Goal: Information Seeking & Learning: Learn about a topic

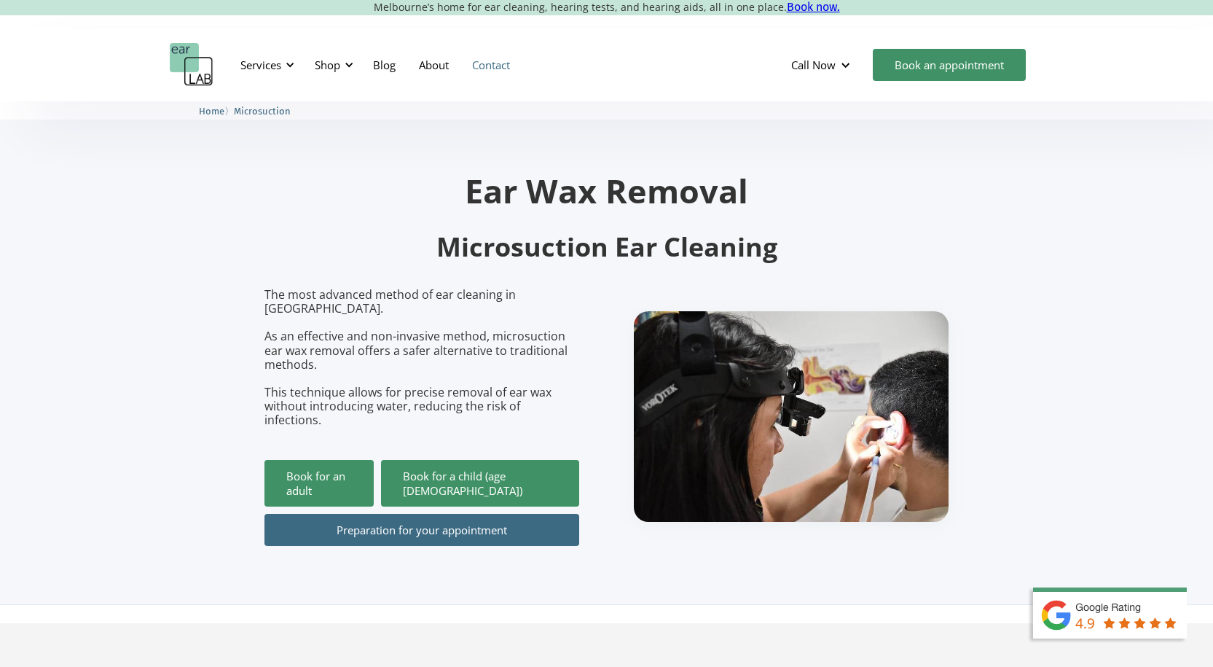
click at [502, 63] on link "Contact" at bounding box center [490, 65] width 61 height 42
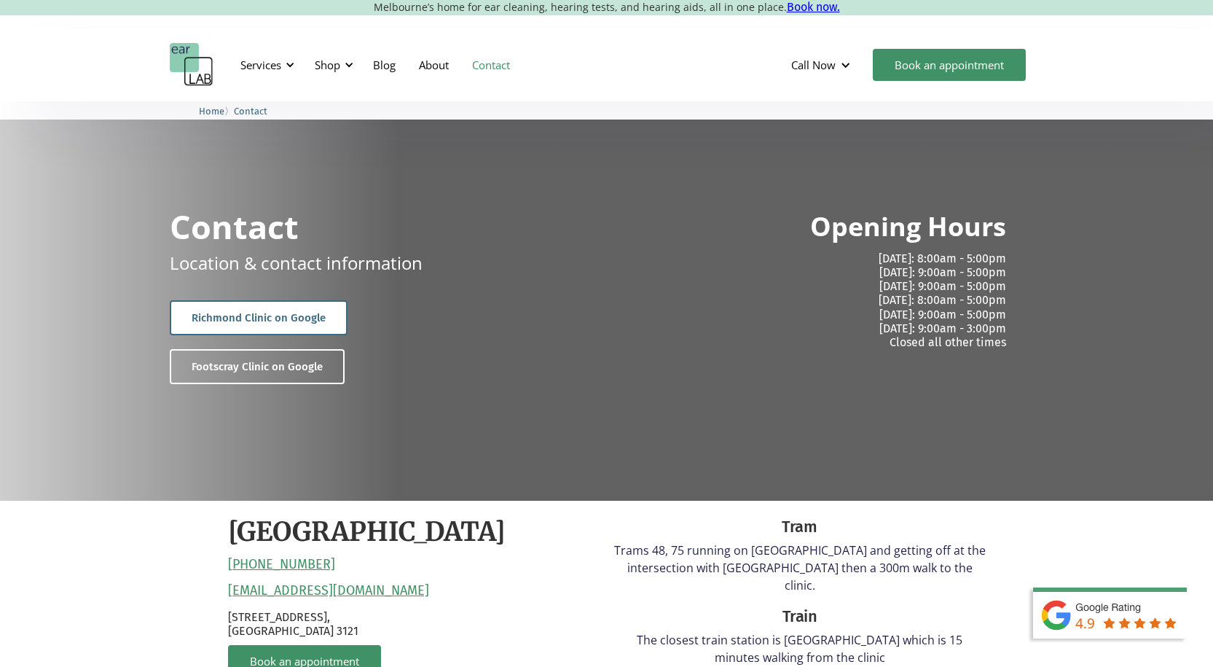
click at [227, 315] on link "Richmond Clinic on Google" at bounding box center [259, 317] width 178 height 35
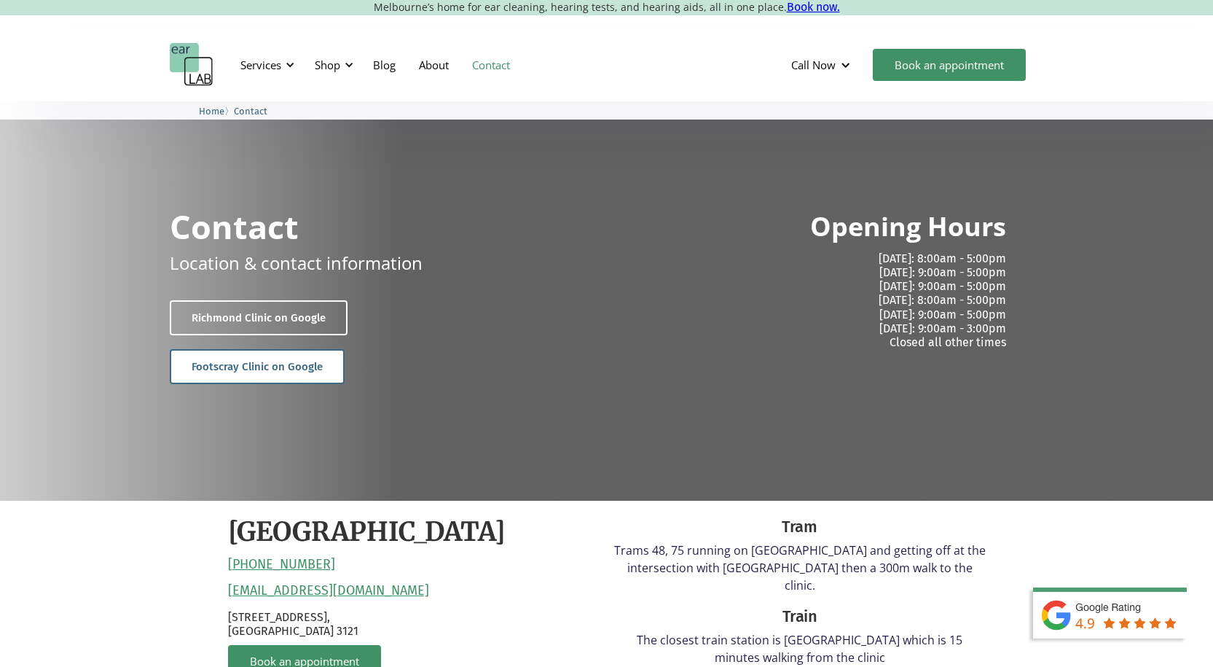
click at [242, 361] on link "Footscray Clinic on Google" at bounding box center [257, 366] width 175 height 35
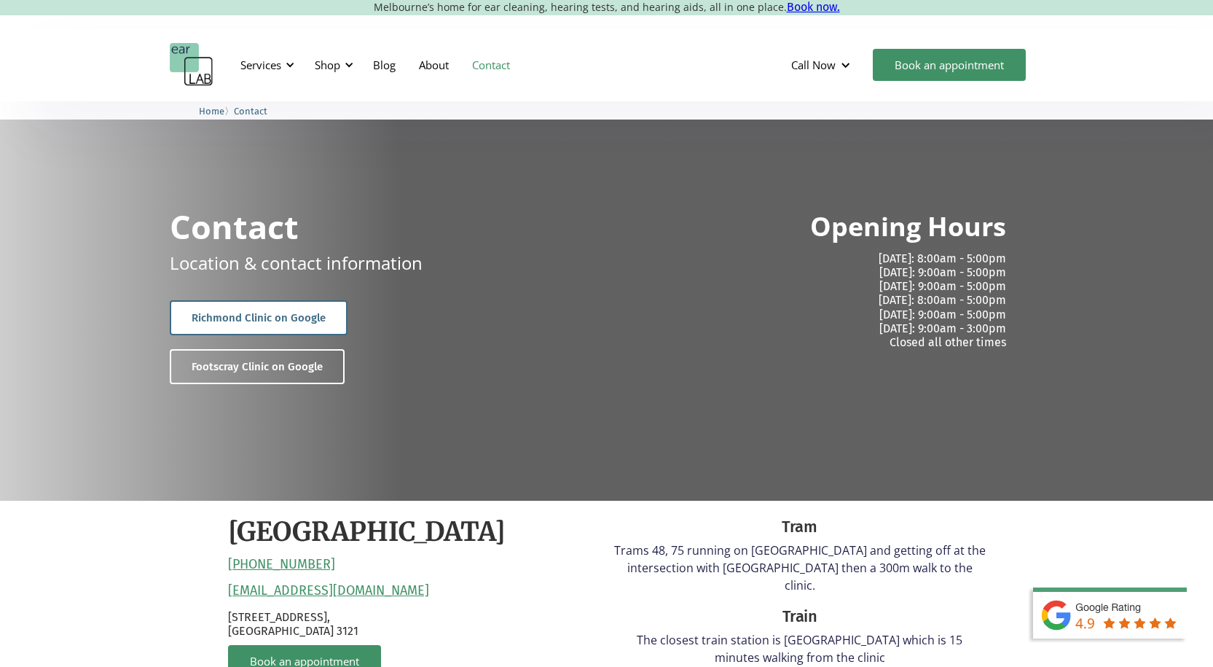
click at [246, 316] on link "Richmond Clinic on Google" at bounding box center [259, 317] width 178 height 35
click at [291, 64] on div at bounding box center [290, 65] width 10 height 10
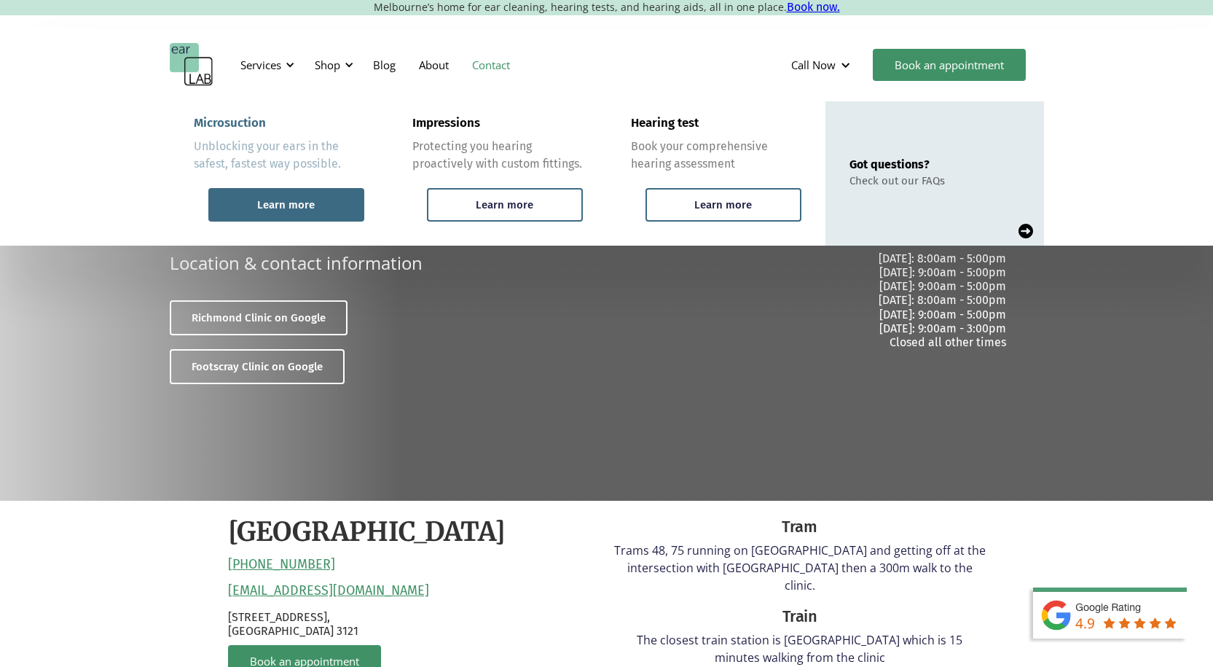
click at [279, 200] on div "Learn more" at bounding box center [286, 204] width 58 height 13
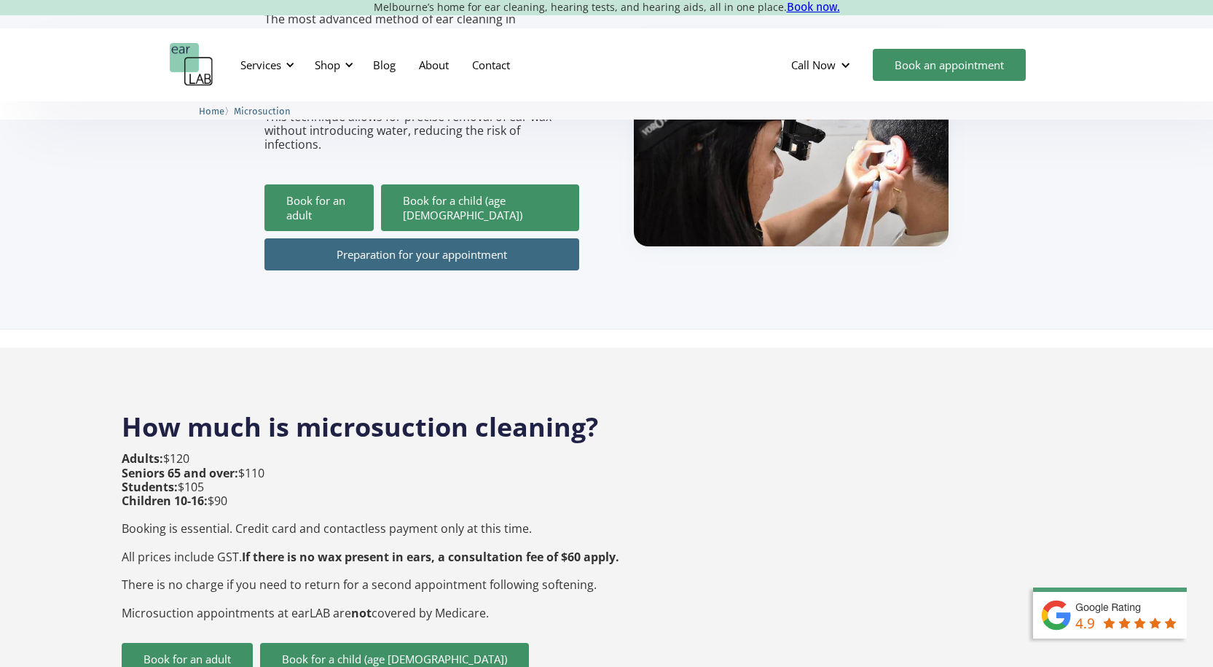
scroll to position [280, 0]
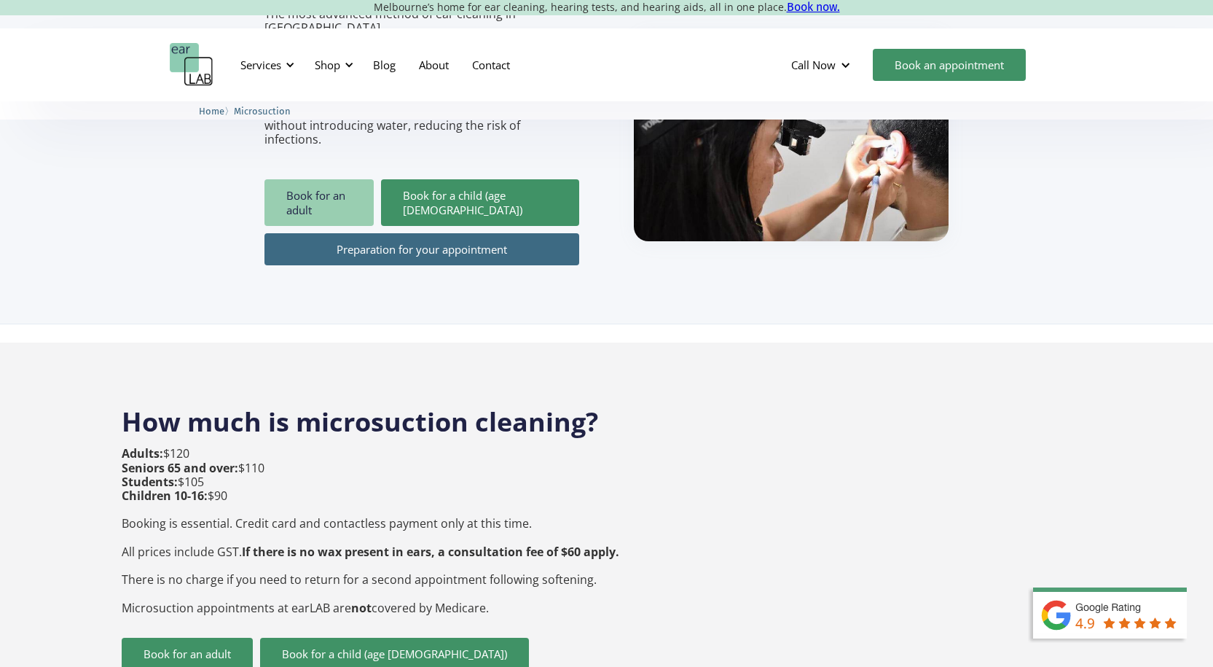
click at [304, 179] on link "Book for an adult" at bounding box center [318, 202] width 109 height 47
click at [350, 62] on div at bounding box center [349, 65] width 10 height 10
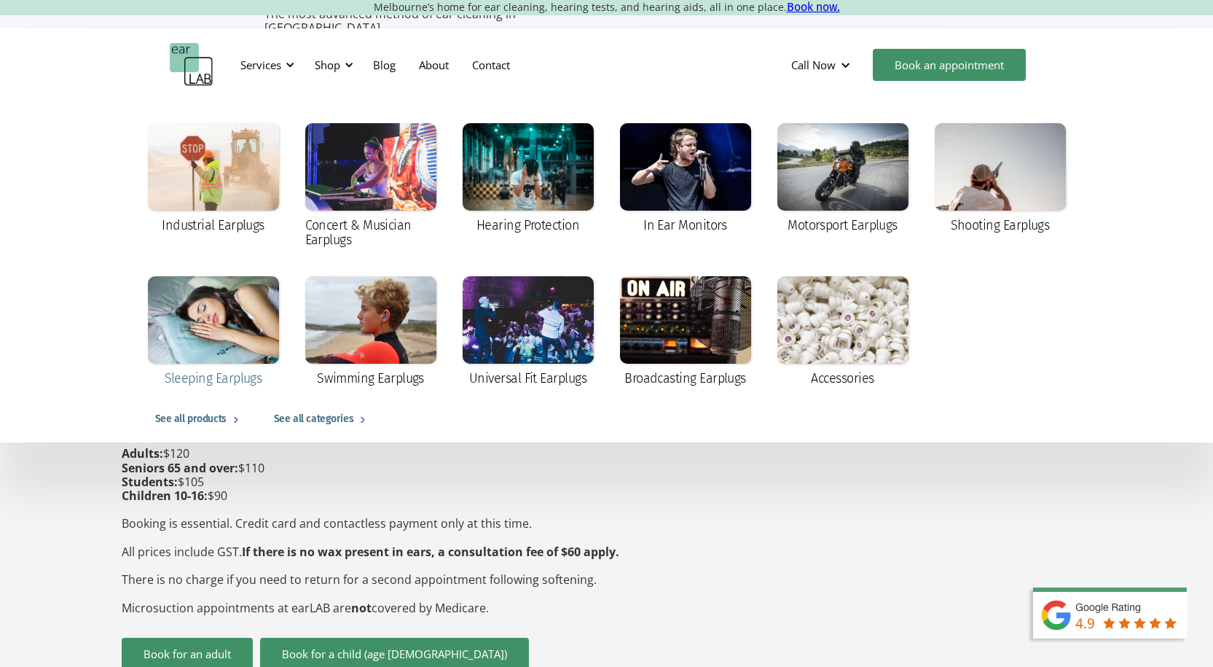
click at [216, 378] on div "Sleeping Earplugs" at bounding box center [214, 378] width 98 height 15
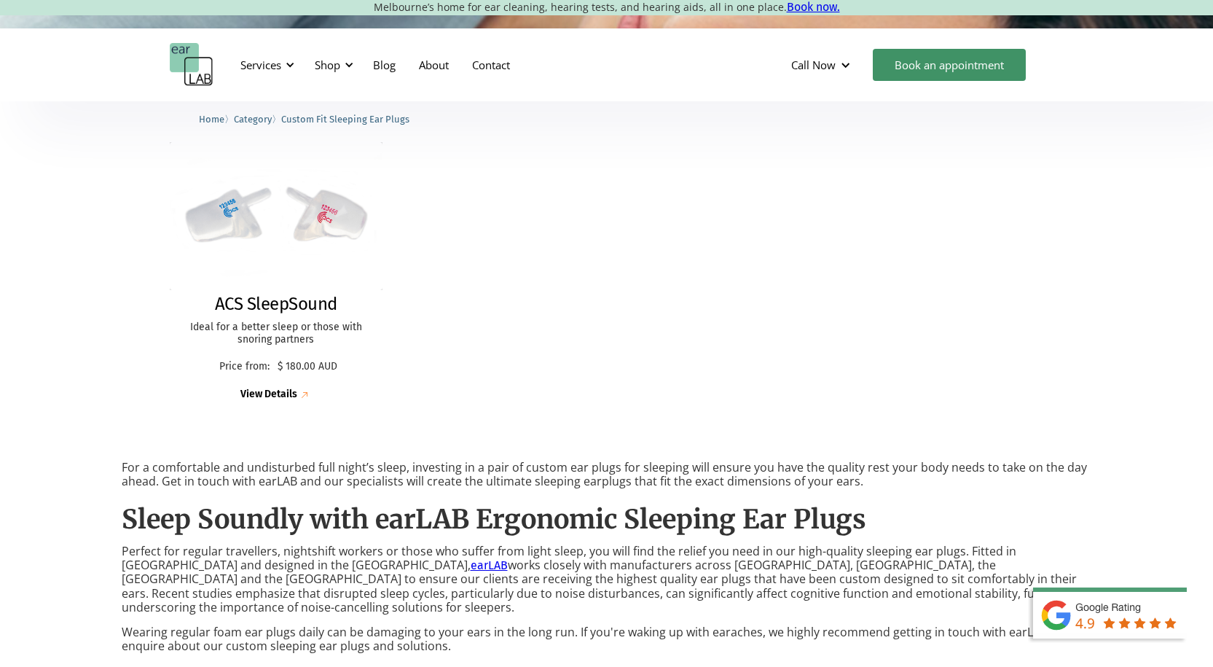
scroll to position [338, 0]
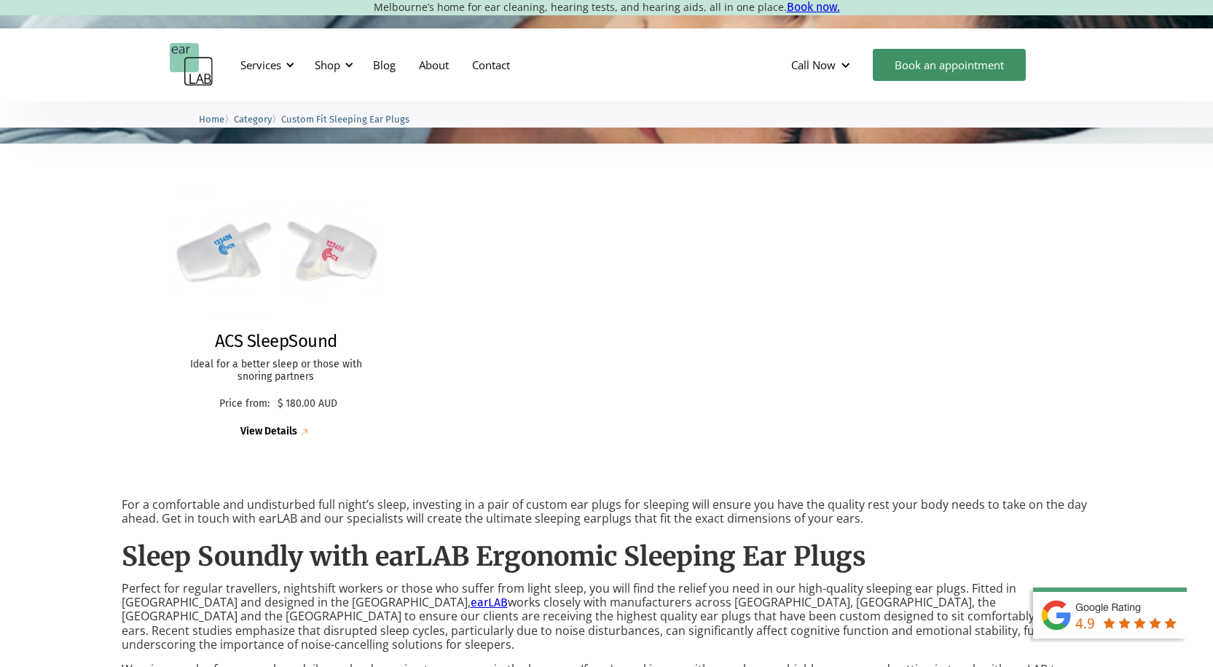
click at [273, 427] on div "View Details" at bounding box center [268, 431] width 57 height 12
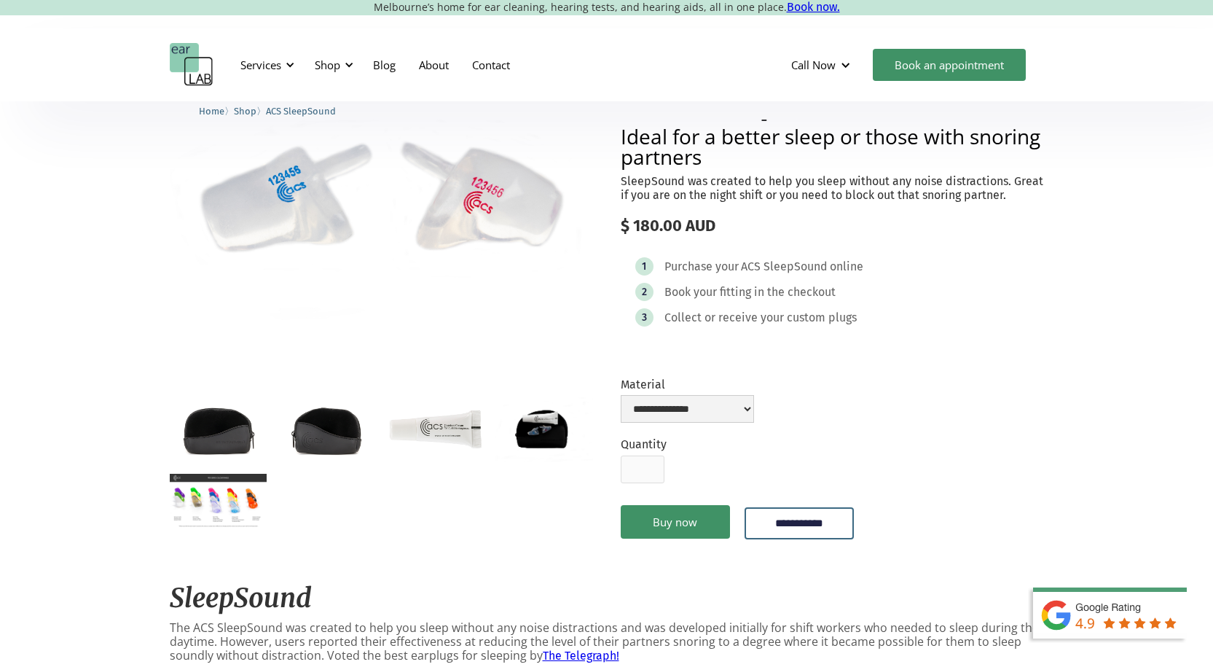
scroll to position [112, 0]
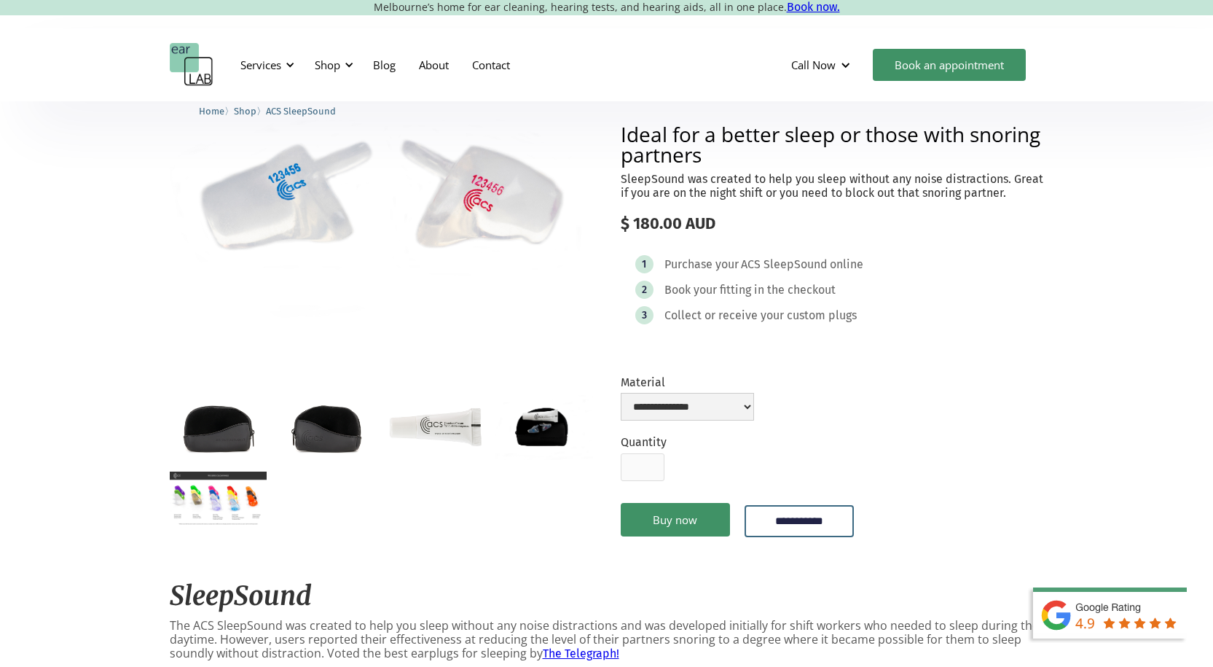
click at [549, 423] on img "open lightbox" at bounding box center [543, 427] width 97 height 65
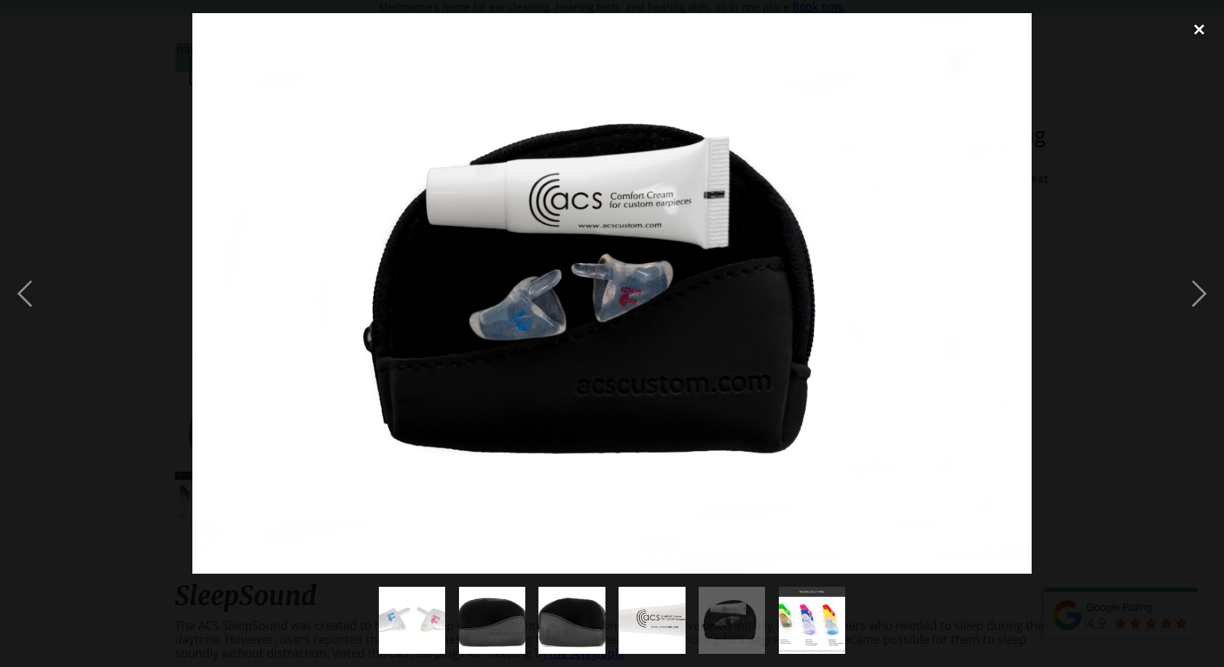
click at [1197, 20] on div "close lightbox" at bounding box center [1199, 29] width 50 height 32
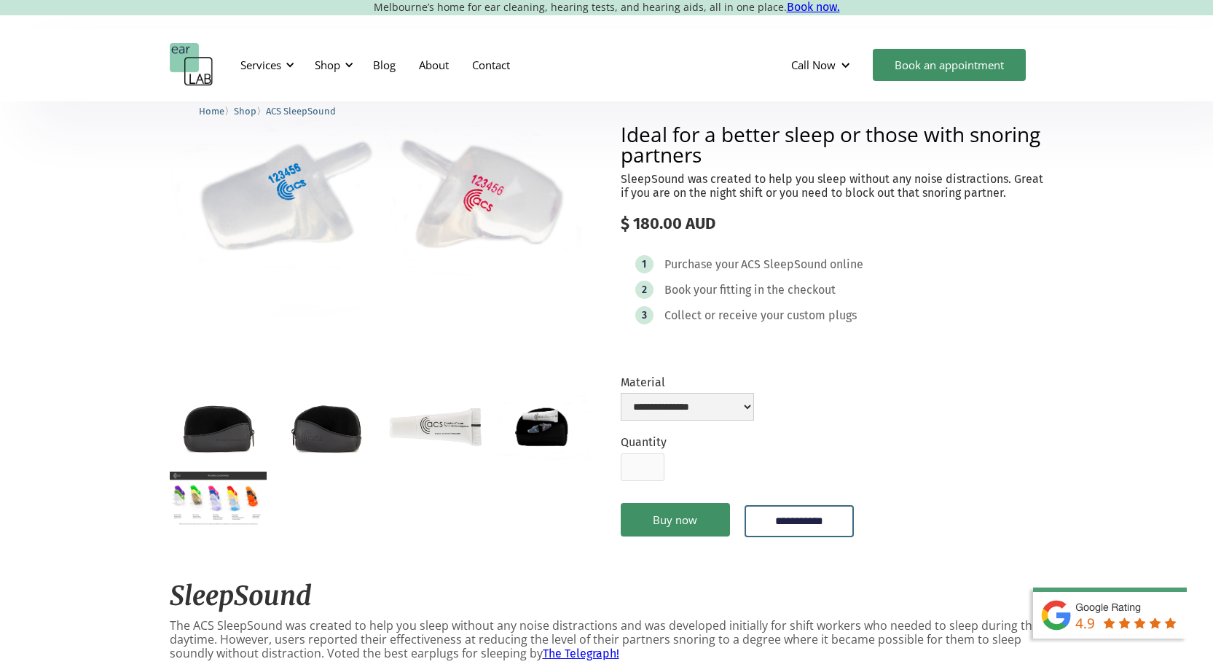
click at [203, 495] on img "open lightbox" at bounding box center [218, 498] width 97 height 55
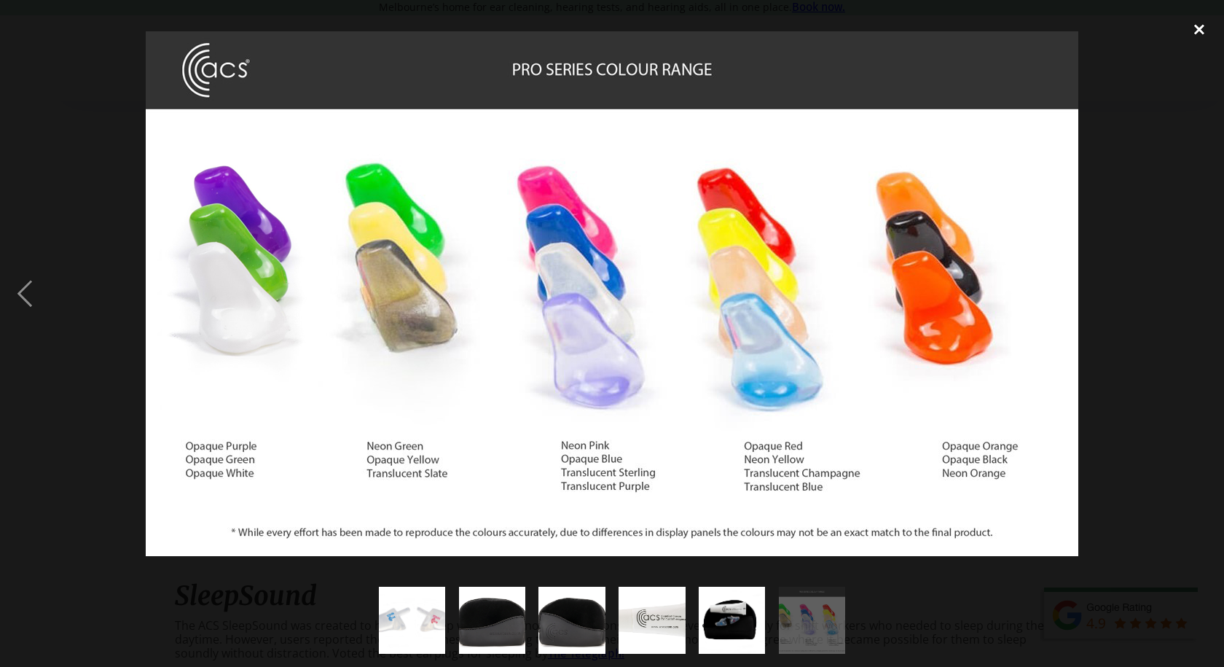
click at [1201, 26] on div "close lightbox" at bounding box center [1199, 29] width 50 height 32
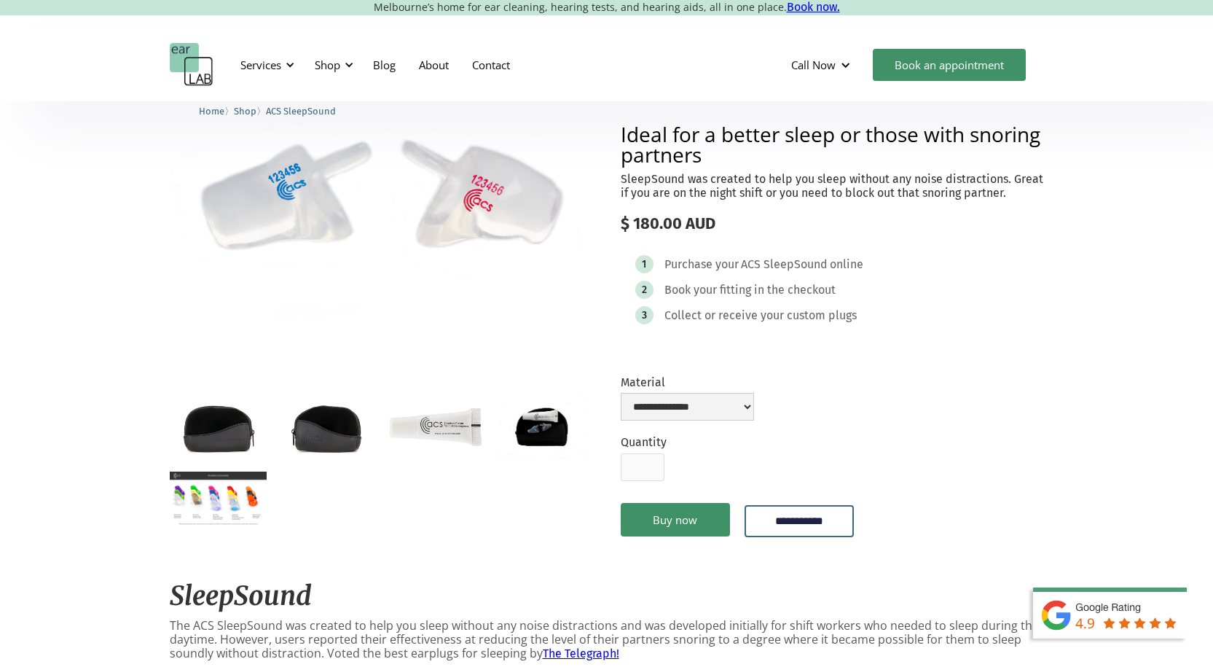
scroll to position [0, 0]
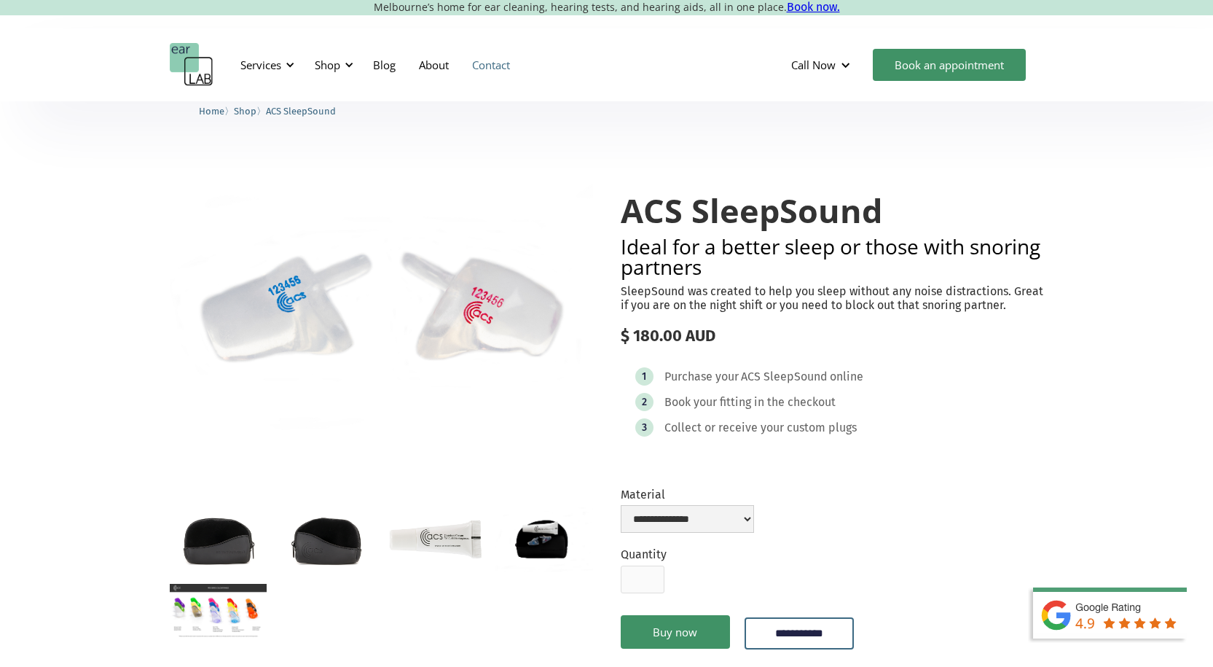
click at [495, 64] on link "Contact" at bounding box center [490, 65] width 61 height 42
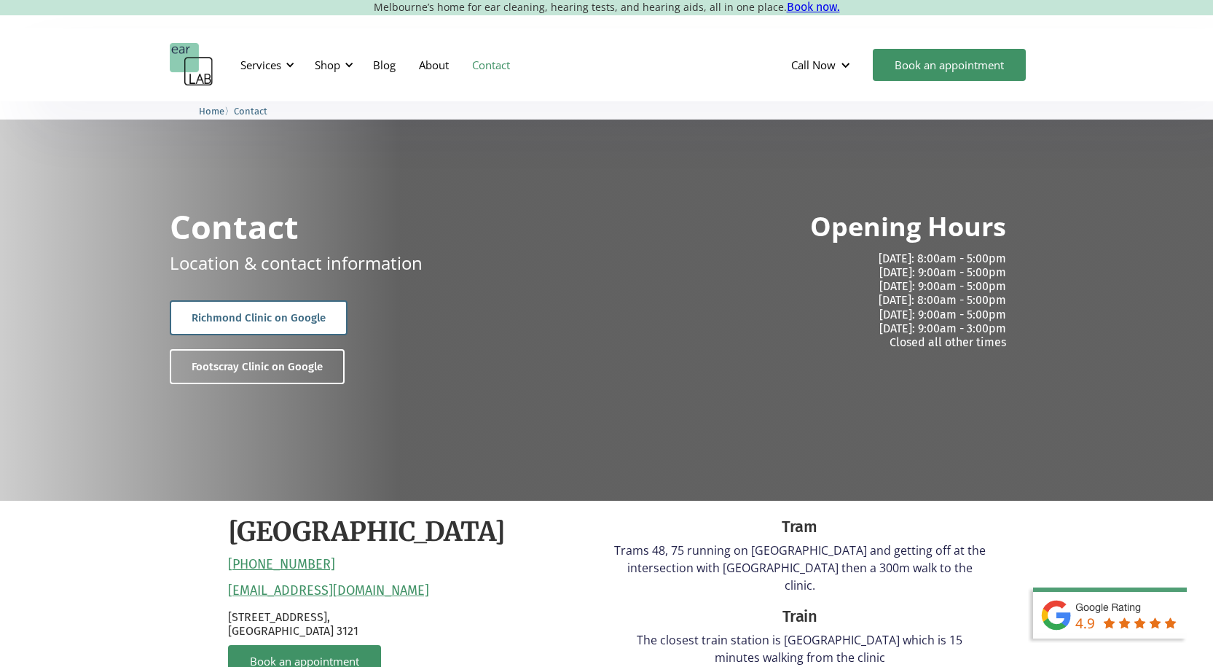
click at [236, 324] on link "Richmond Clinic on Google" at bounding box center [259, 317] width 178 height 35
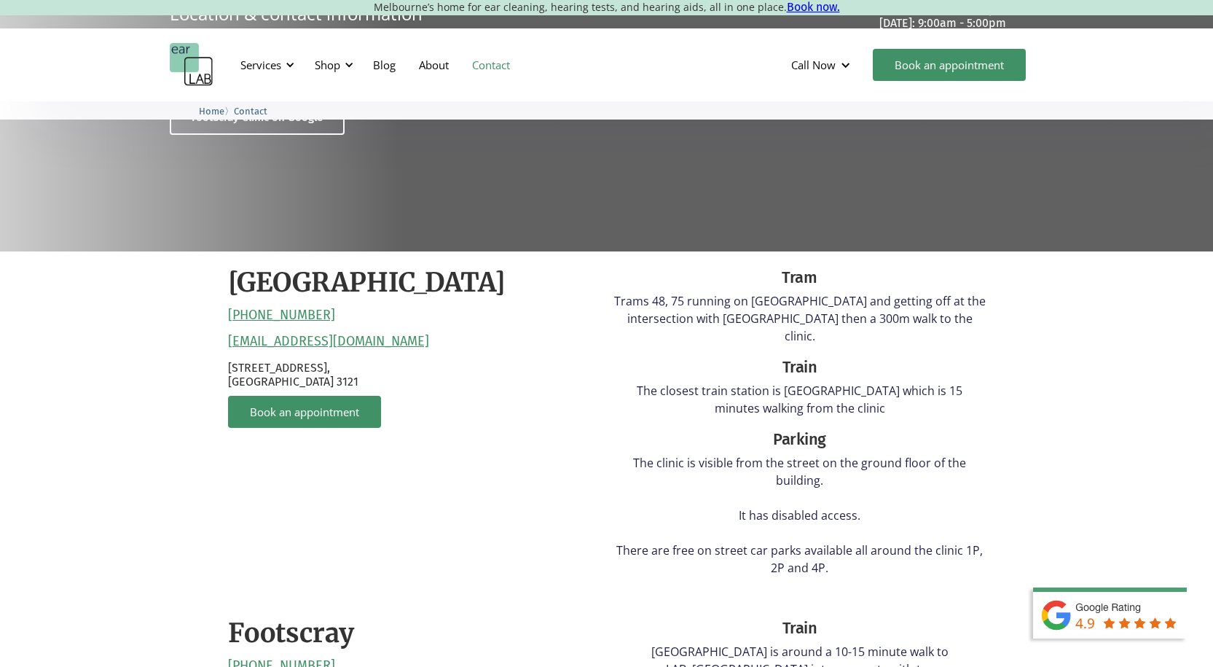
scroll to position [302, 0]
